Goal: Transaction & Acquisition: Purchase product/service

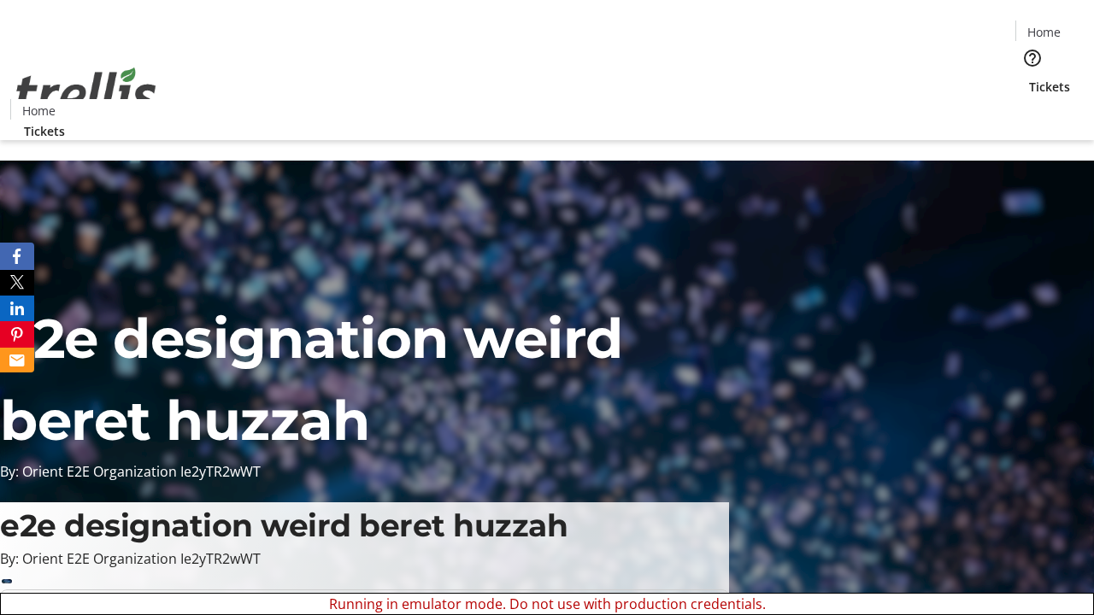
click at [1029, 78] on span "Tickets" at bounding box center [1049, 87] width 41 height 18
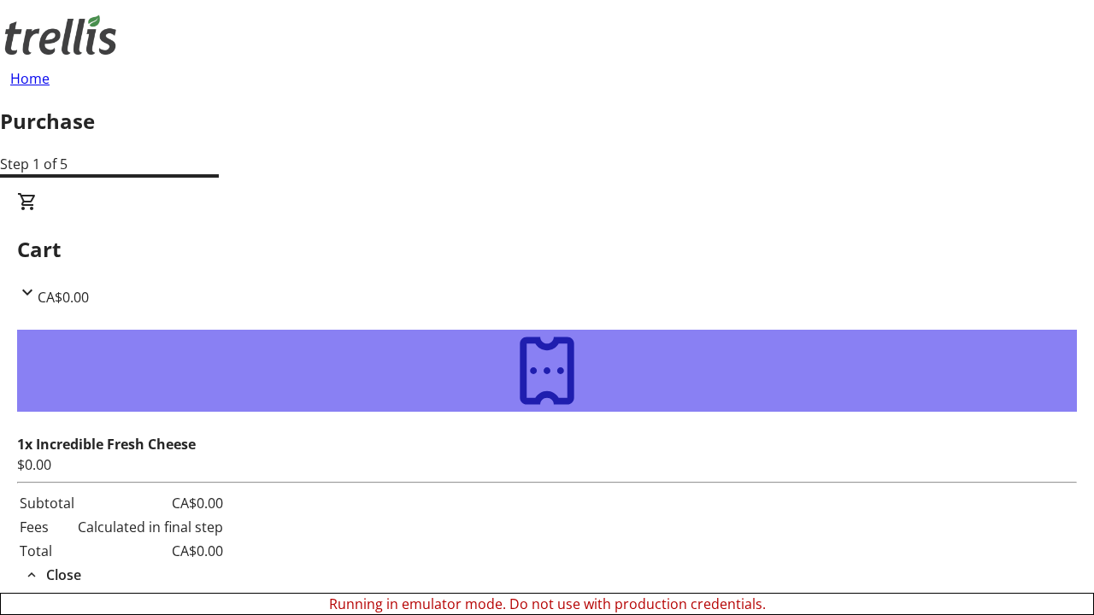
type input "[PERSON_NAME][EMAIL_ADDRESS][DOMAIN_NAME]"
type input "[PERSON_NAME]"
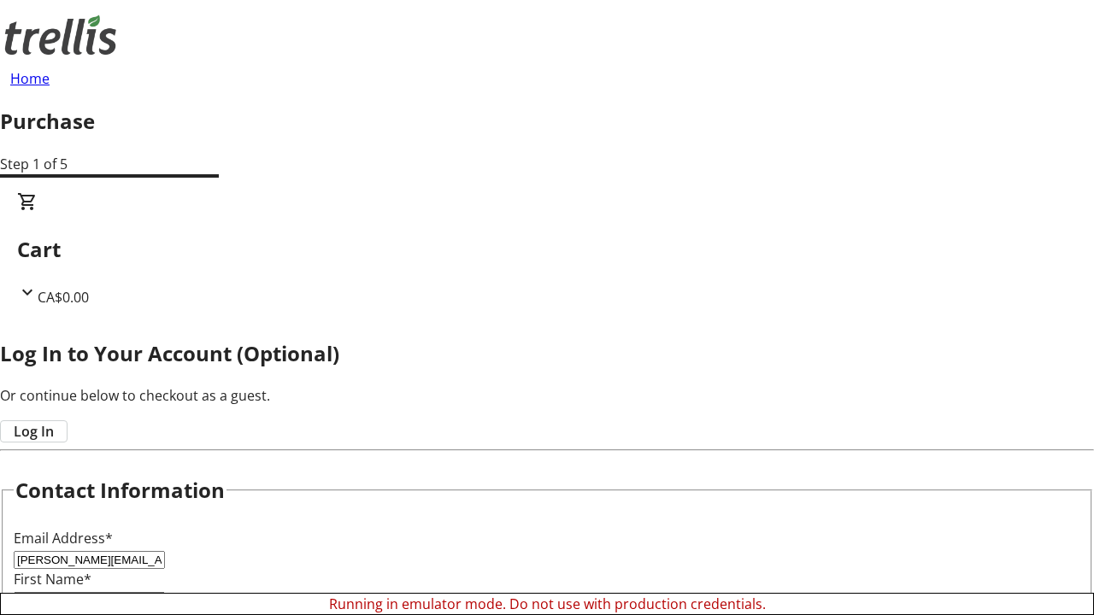
type input "Watsica"
